Goal: Find specific page/section: Find specific page/section

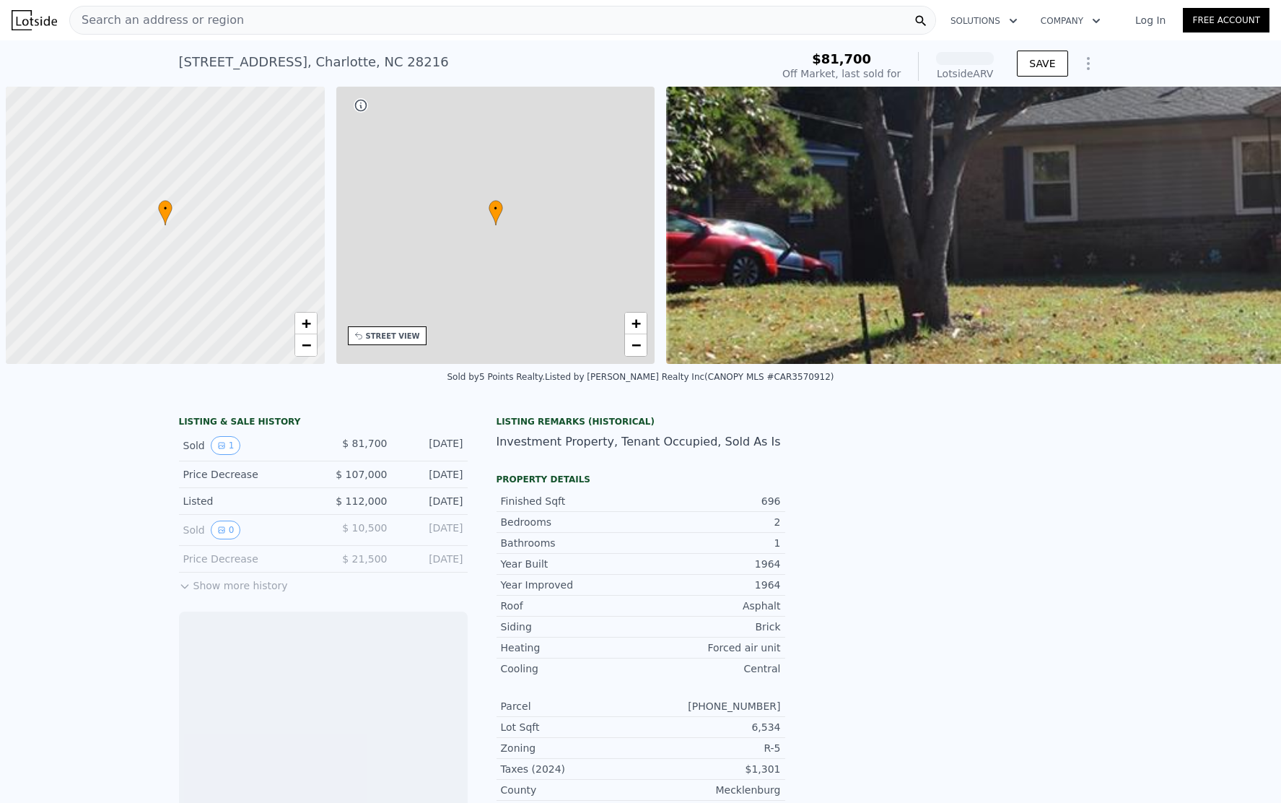
scroll to position [0, 6]
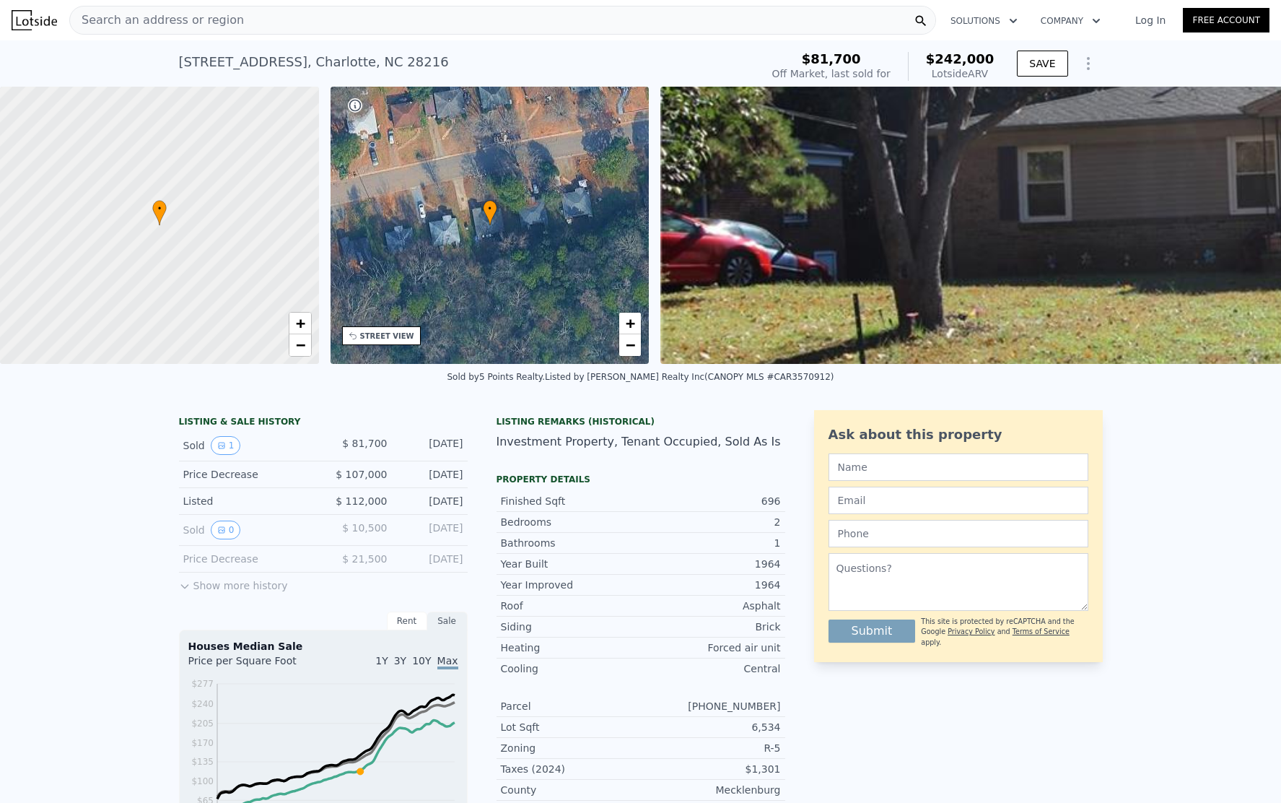
click at [180, 16] on span "Search an address or region" at bounding box center [157, 20] width 174 height 17
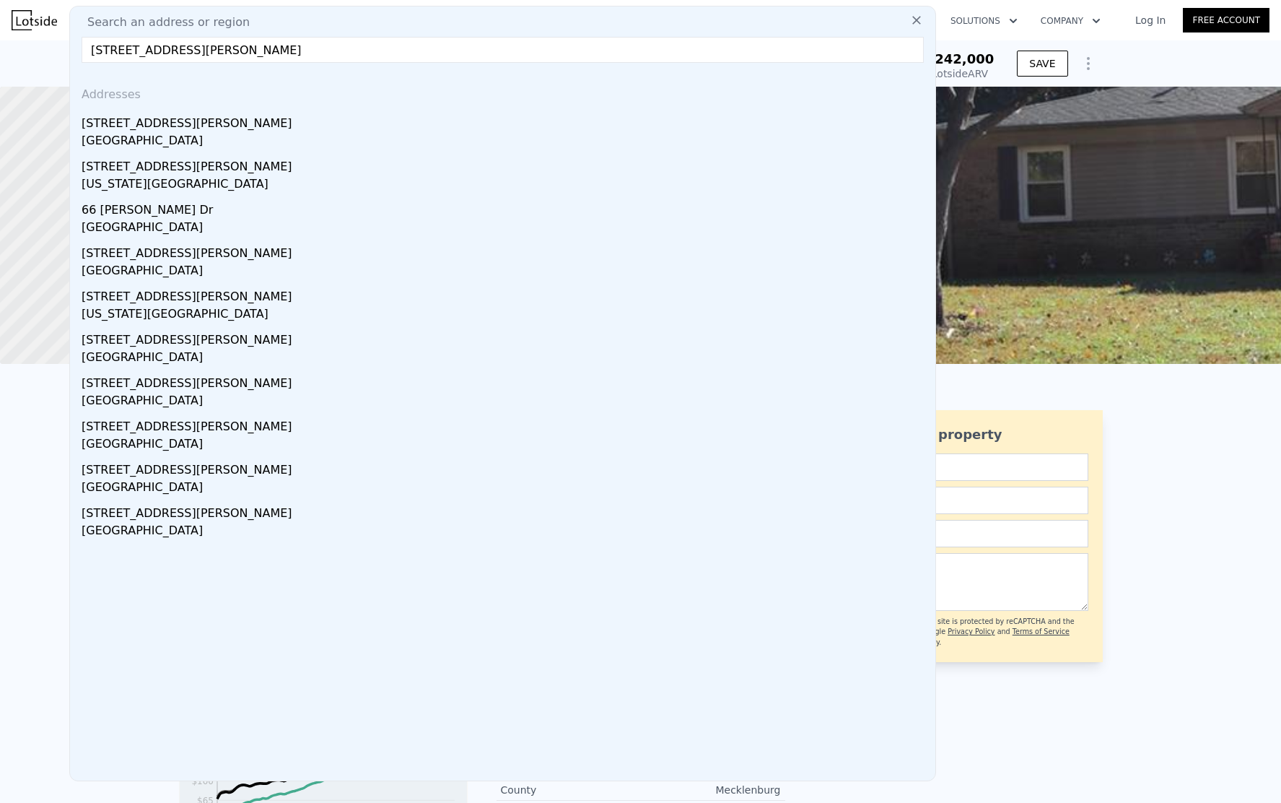
type input "[STREET_ADDRESS][PERSON_NAME]"
click at [202, 115] on div "[STREET_ADDRESS][PERSON_NAME]" at bounding box center [506, 120] width 848 height 23
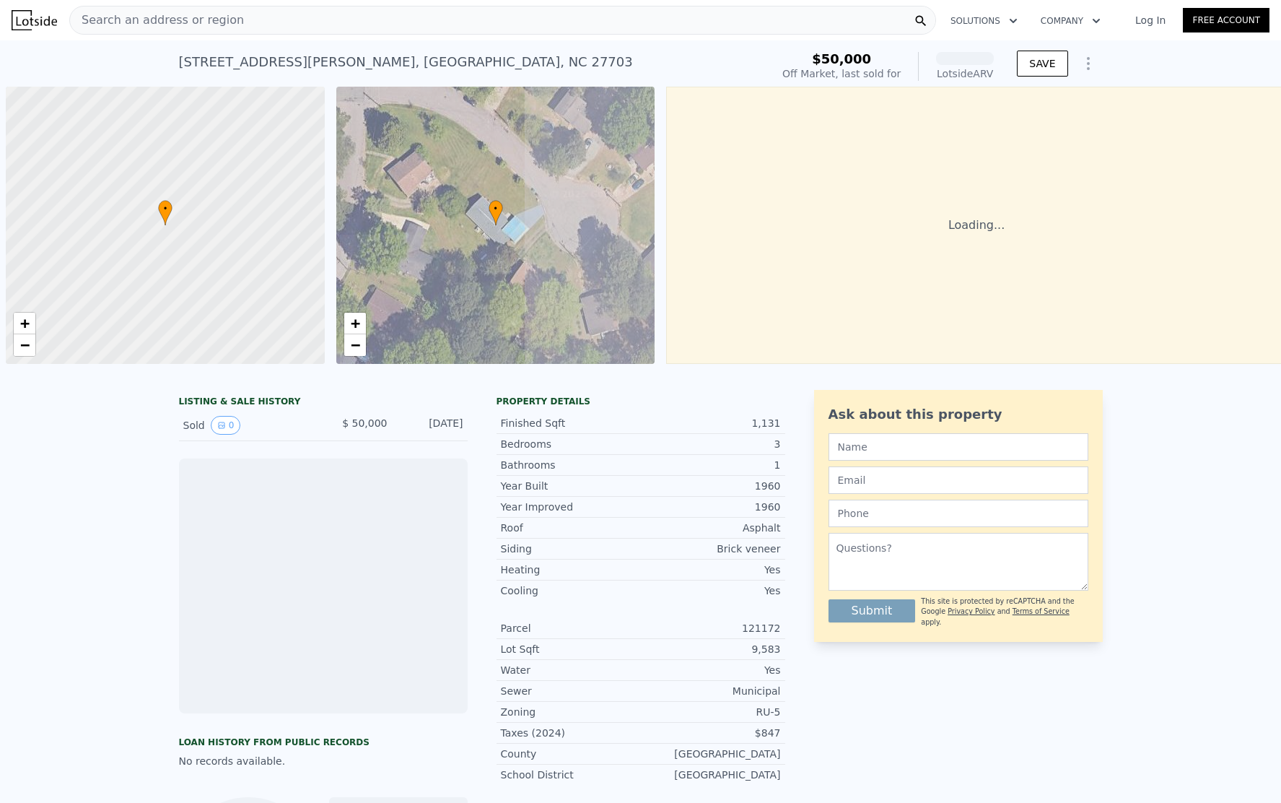
scroll to position [0, 6]
